Goal: Navigation & Orientation: Find specific page/section

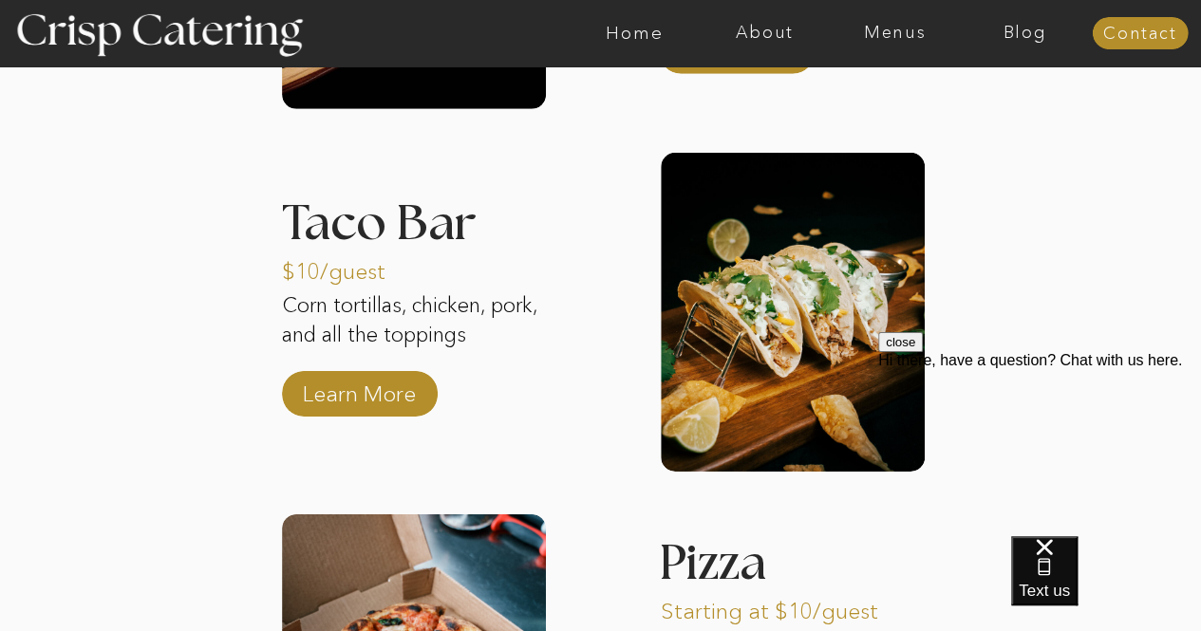
scroll to position [2940, 0]
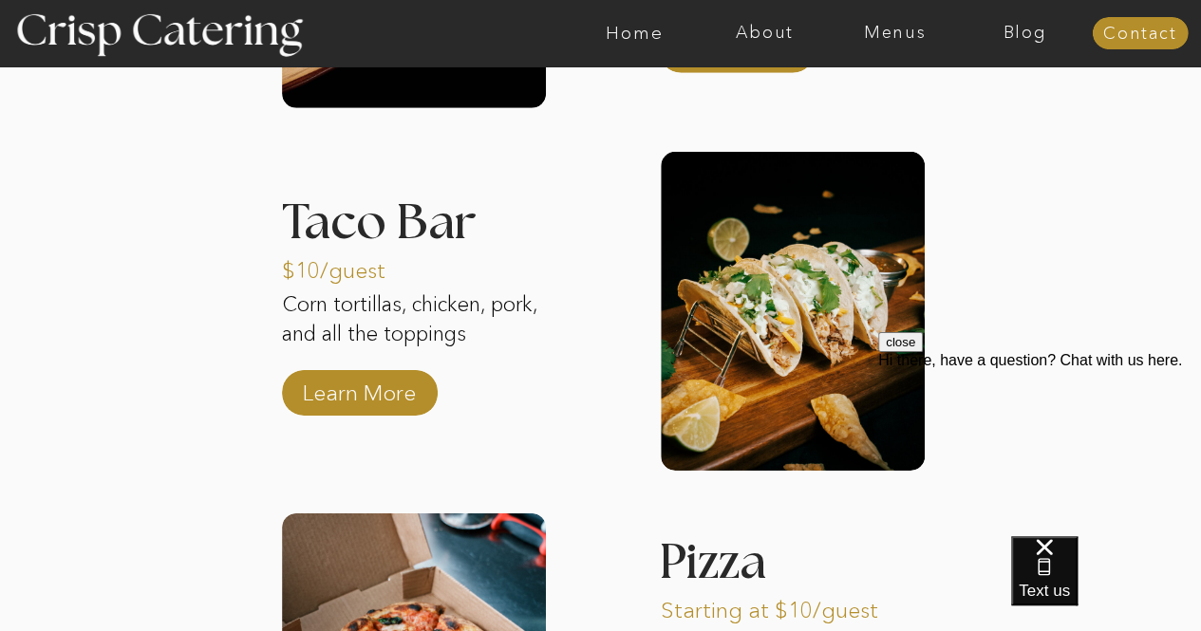
click at [932, 336] on div "close Hi there, have a question? Chat with us here." at bounding box center [1039, 446] width 323 height 228
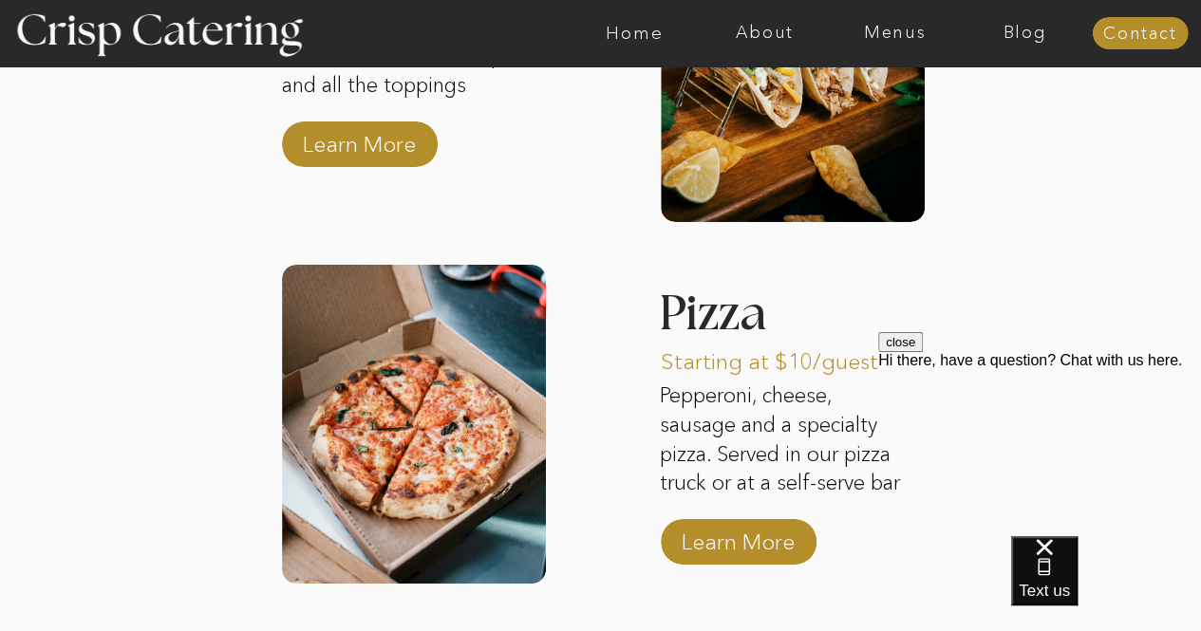
scroll to position [3097, 0]
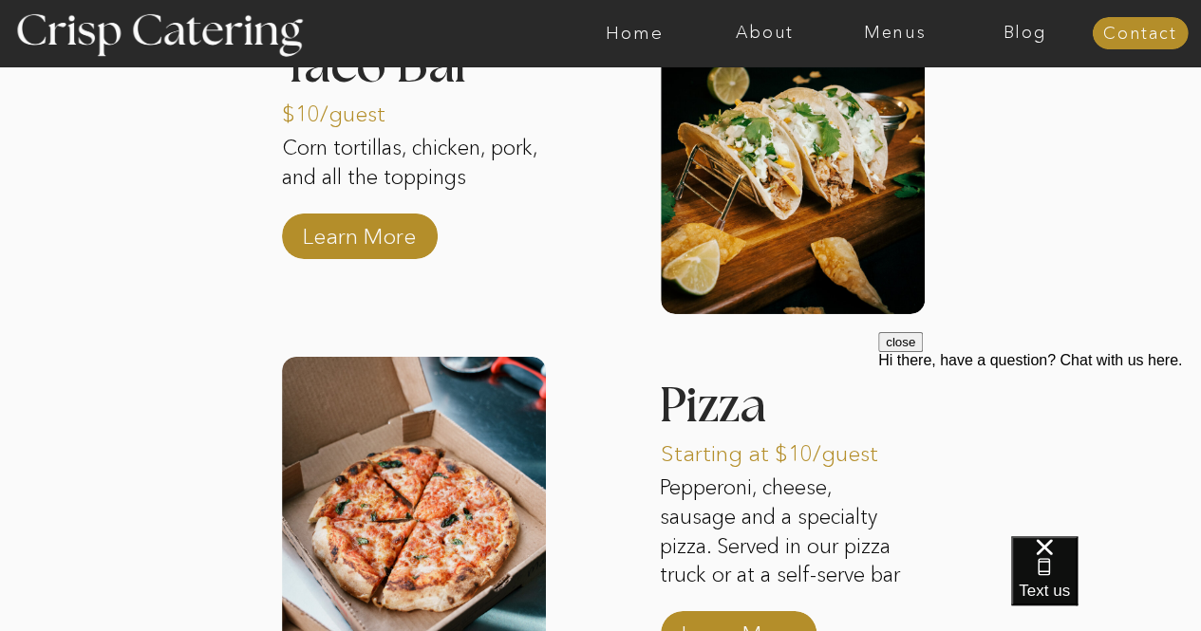
click at [887, 43] on div at bounding box center [675, 33] width 3011 height 66
click at [889, 33] on nav "Menus" at bounding box center [895, 33] width 130 height 19
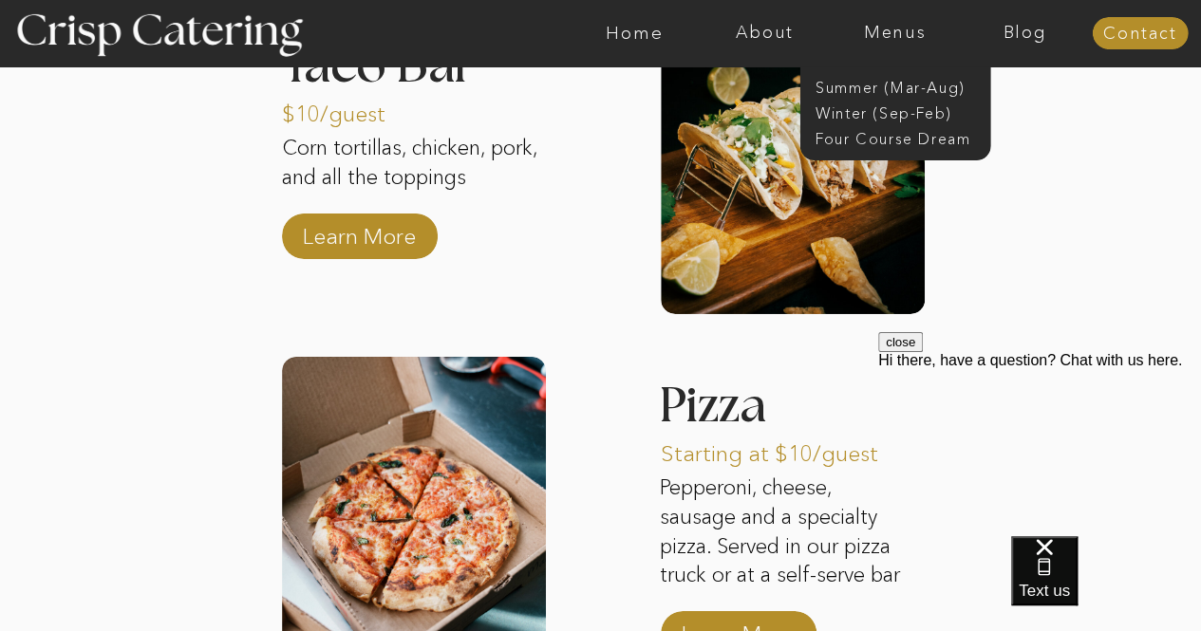
click at [862, 88] on nav "Summer (Mar-Aug)" at bounding box center [901, 86] width 170 height 18
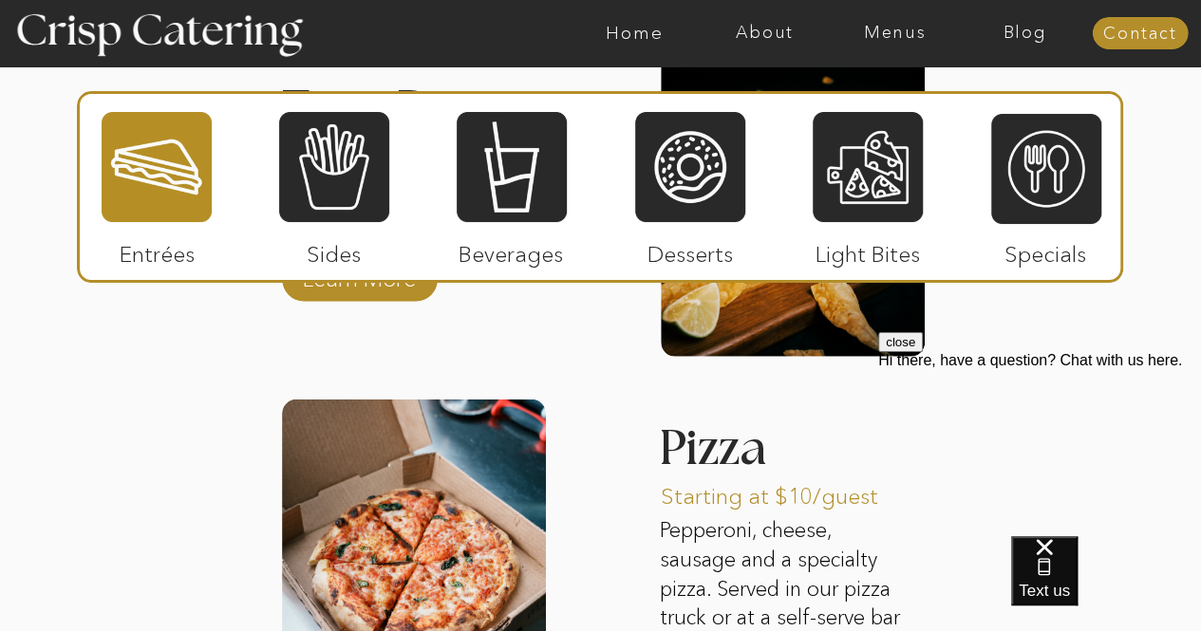
scroll to position [2512, 0]
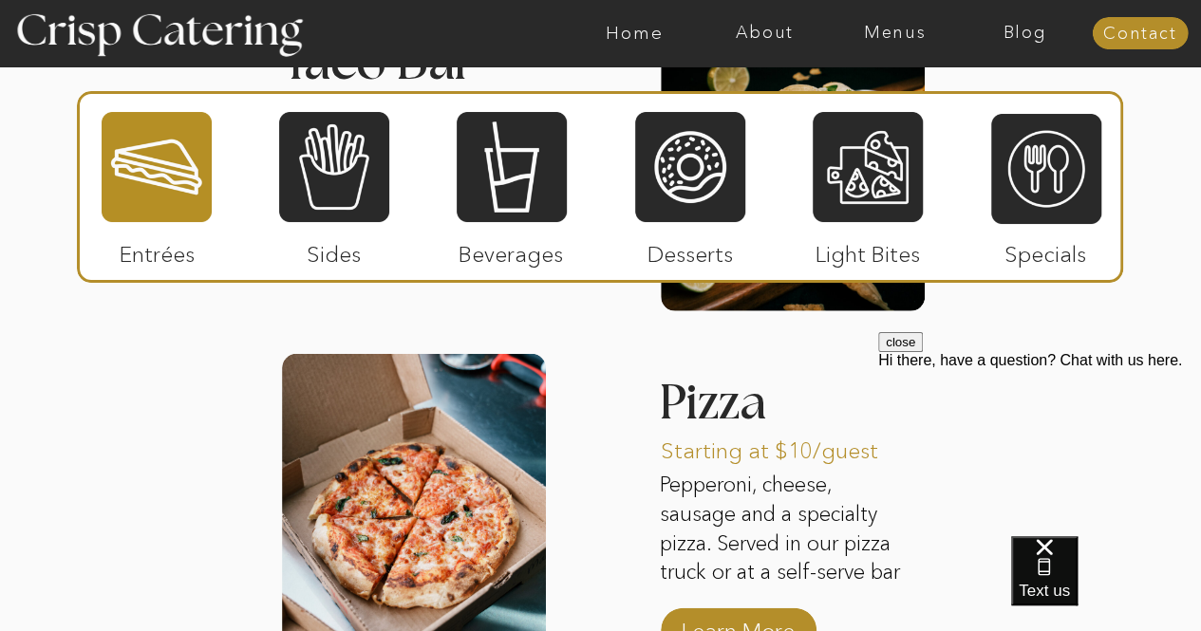
click at [313, 202] on div at bounding box center [334, 167] width 110 height 114
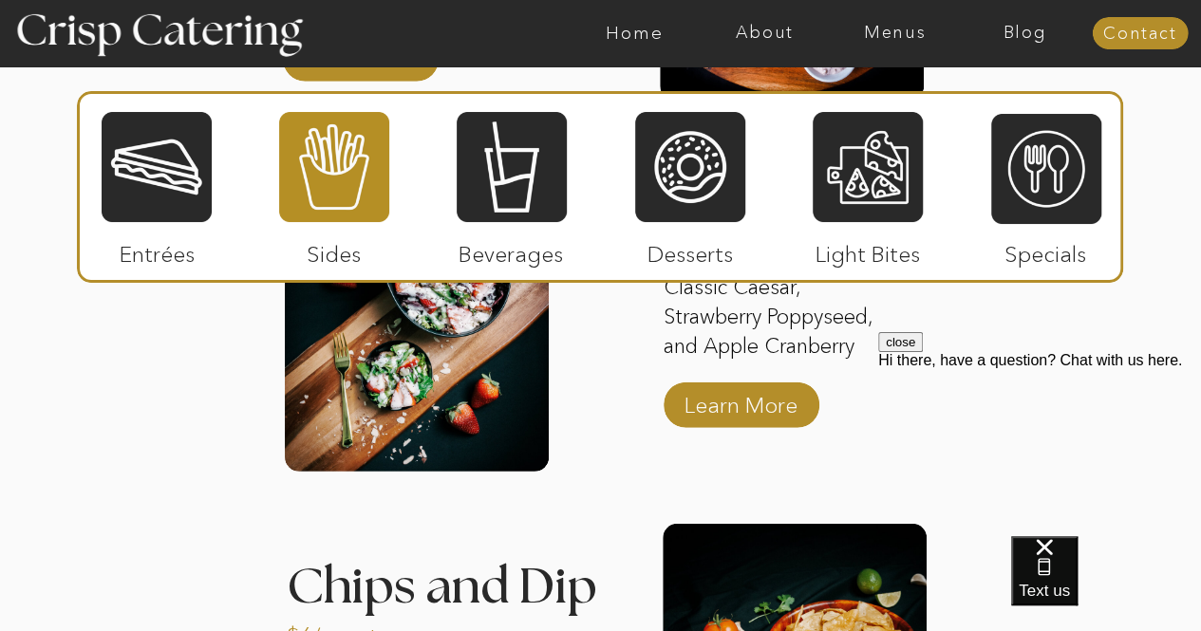
scroll to position [2363, 0]
